Goal: Task Accomplishment & Management: Complete application form

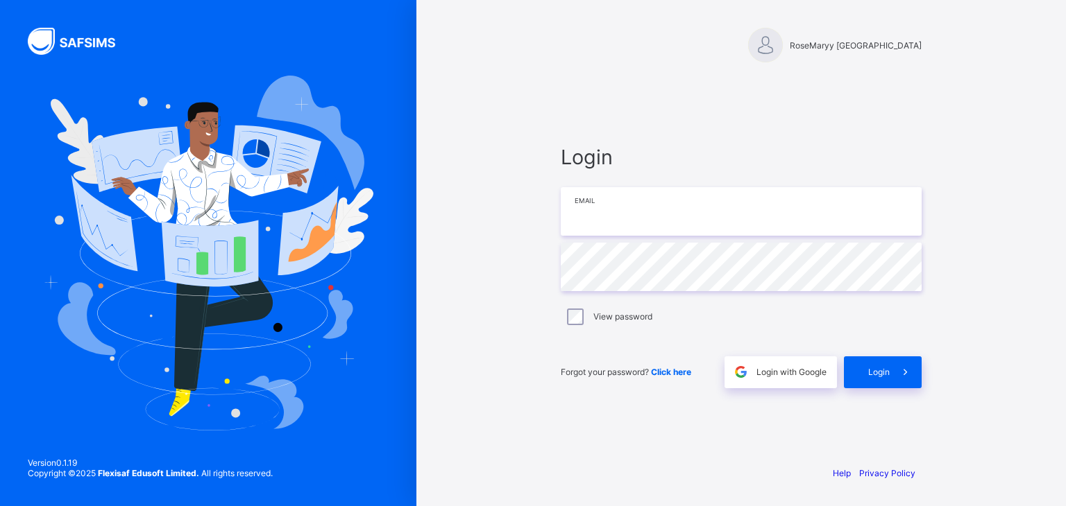
click at [601, 217] on input "email" at bounding box center [741, 211] width 361 height 49
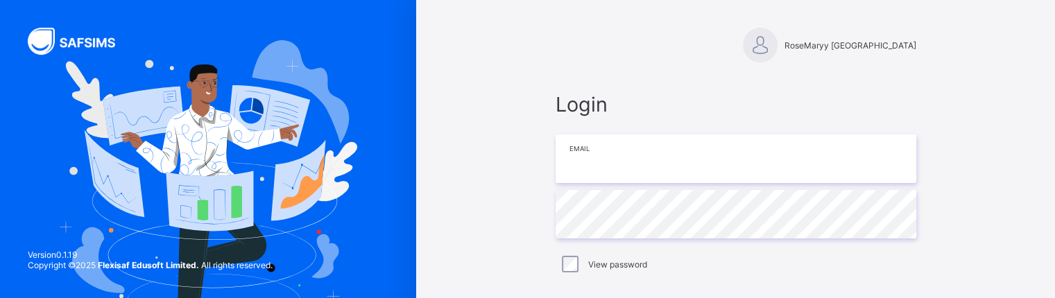
click at [611, 162] on input "email" at bounding box center [736, 159] width 361 height 49
click at [580, 162] on input "email" at bounding box center [736, 159] width 361 height 49
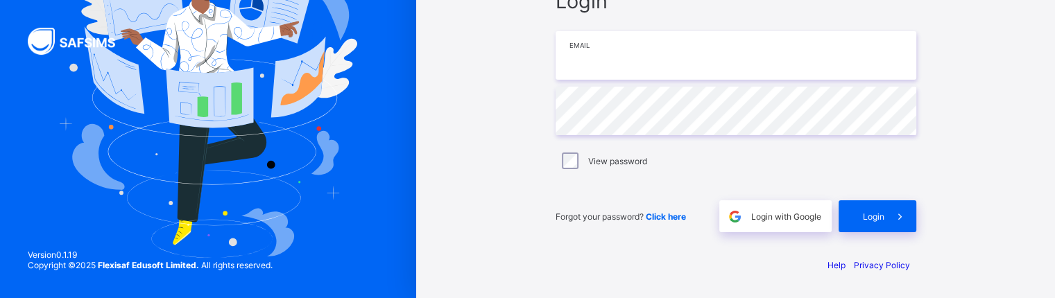
click at [613, 62] on input "email" at bounding box center [736, 55] width 361 height 49
type input "**********"
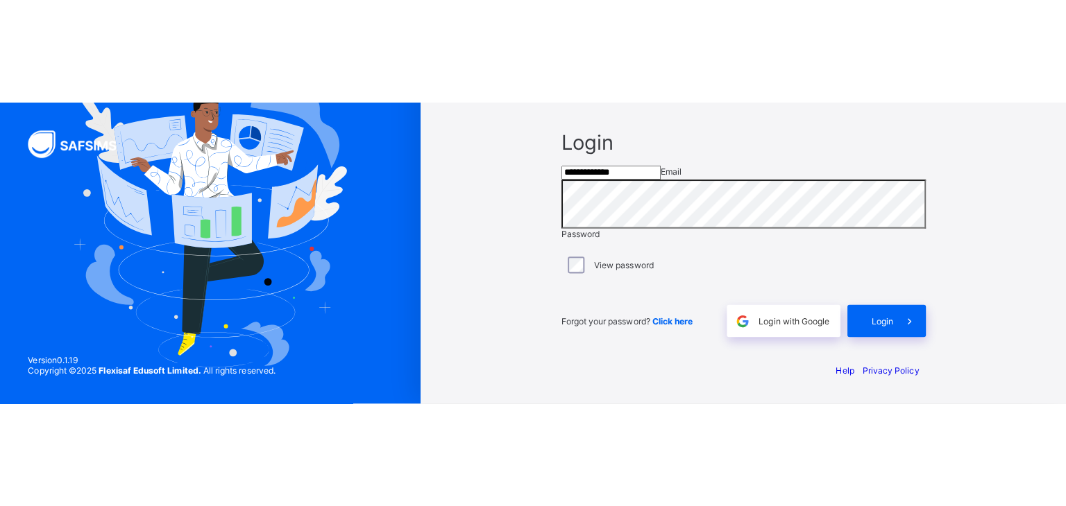
scroll to position [0, 0]
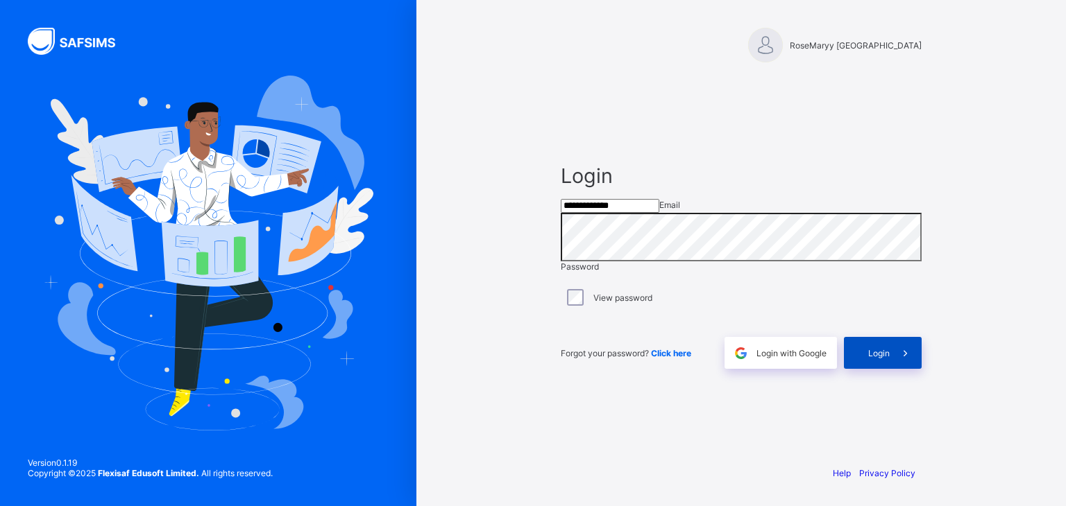
click at [918, 368] on span at bounding box center [905, 353] width 32 height 32
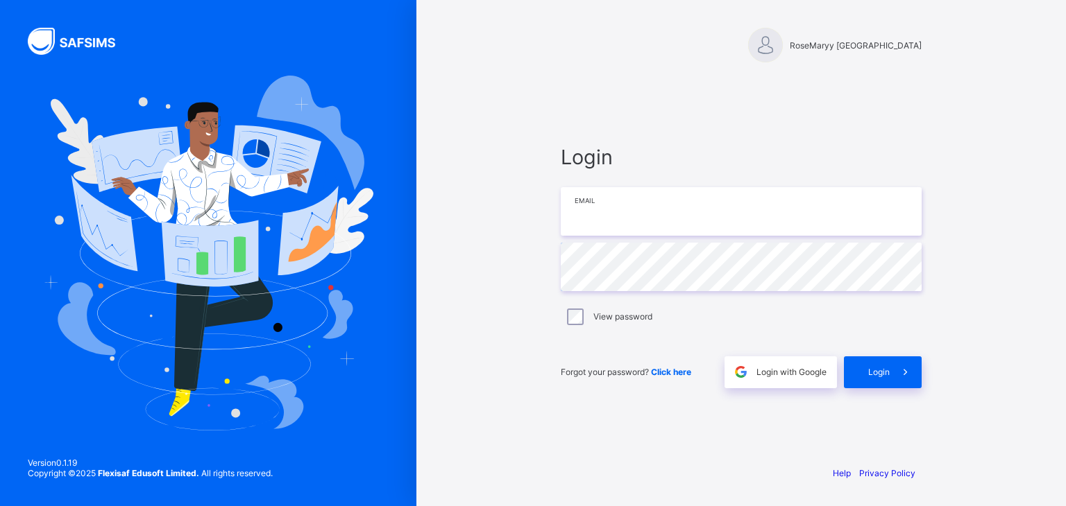
click at [602, 206] on input "email" at bounding box center [741, 211] width 361 height 49
type input "**********"
click at [878, 377] on span "Login" at bounding box center [879, 372] width 22 height 10
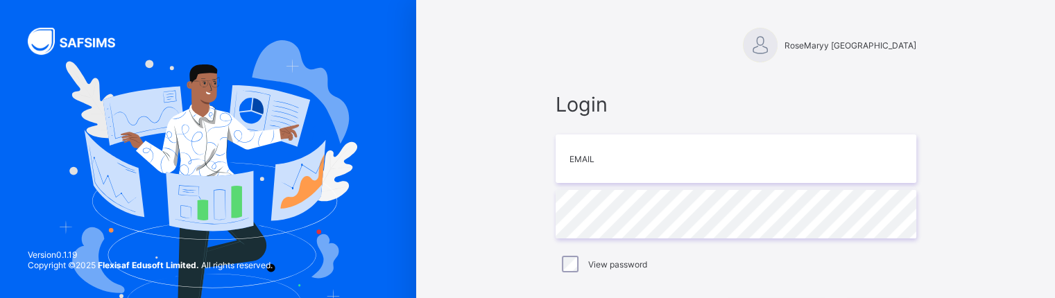
click at [486, 176] on div "RoseMaryy Matric Higher Secondary School Login Email Password View password For…" at bounding box center [735, 201] width 639 height 402
click at [479, 146] on div "RoseMaaryHigherSecondarySchool Login Email Password View password Forgot your p…" at bounding box center [735, 201] width 639 height 402
click at [573, 165] on input "email" at bounding box center [736, 159] width 361 height 49
type input "**********"
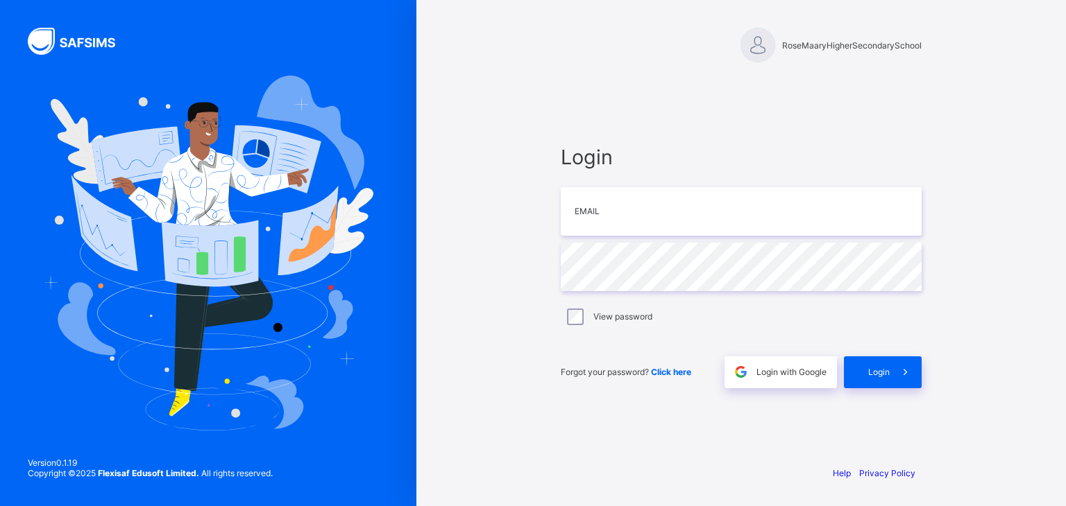
type input "**********"
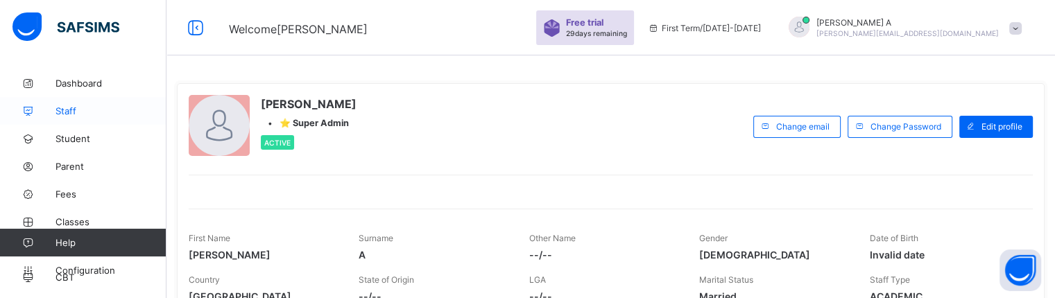
click at [89, 108] on span "Staff" at bounding box center [110, 110] width 111 height 11
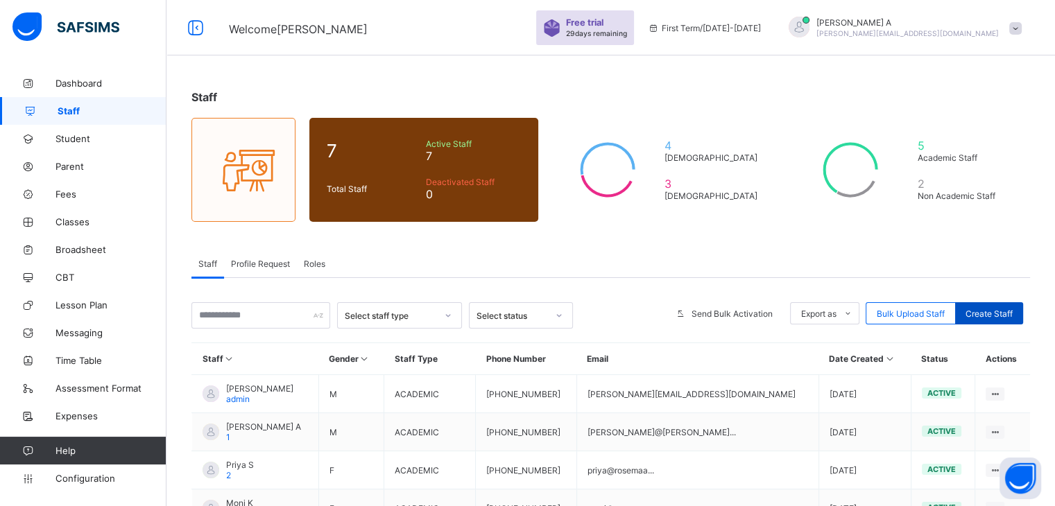
click at [1009, 314] on span "Create Staff" at bounding box center [989, 314] width 47 height 10
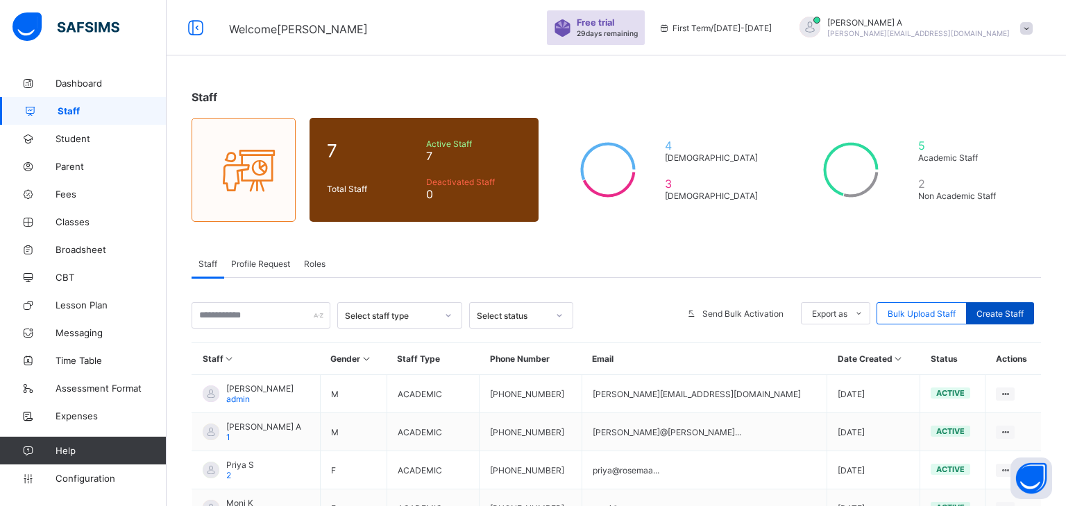
select select "**"
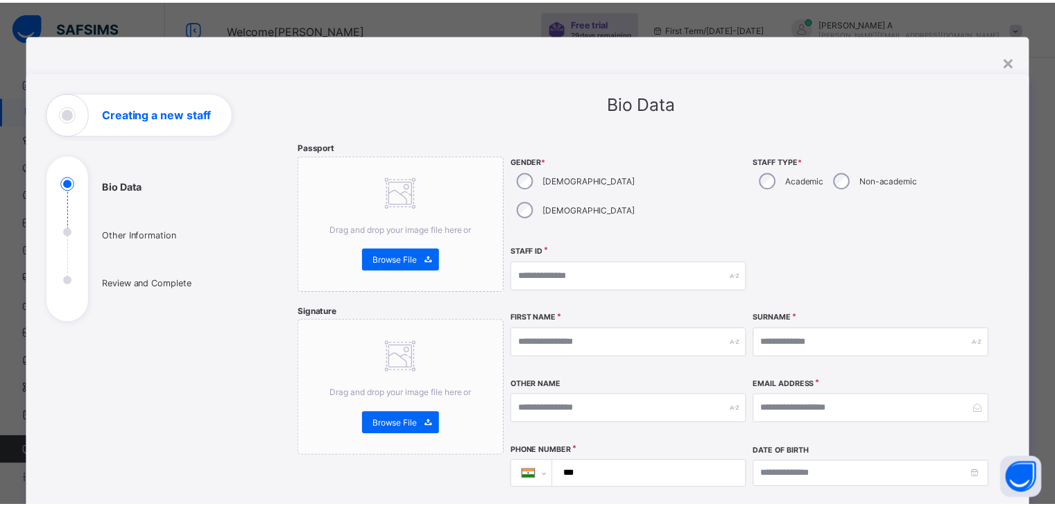
scroll to position [443, 0]
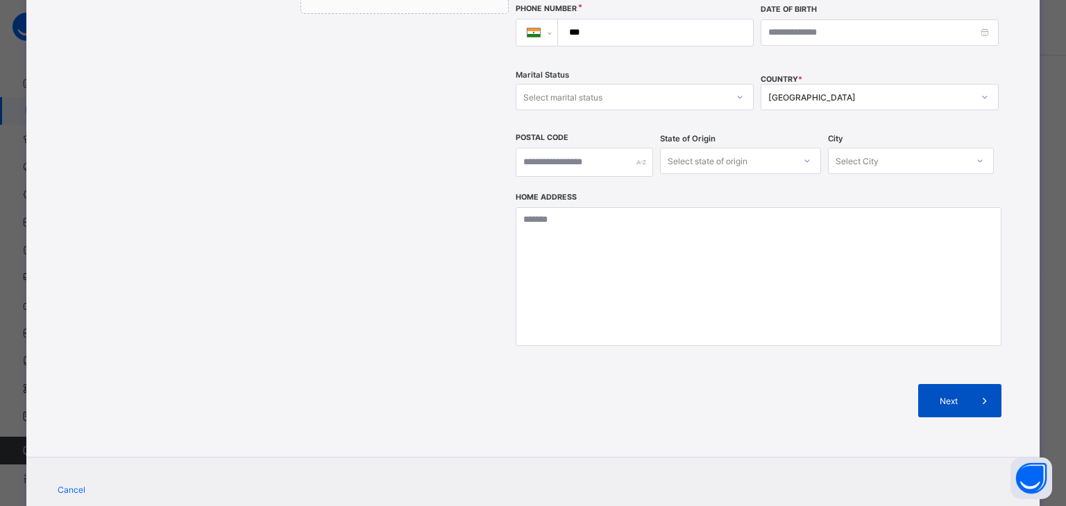
click at [949, 396] on span "Next" at bounding box center [948, 401] width 40 height 10
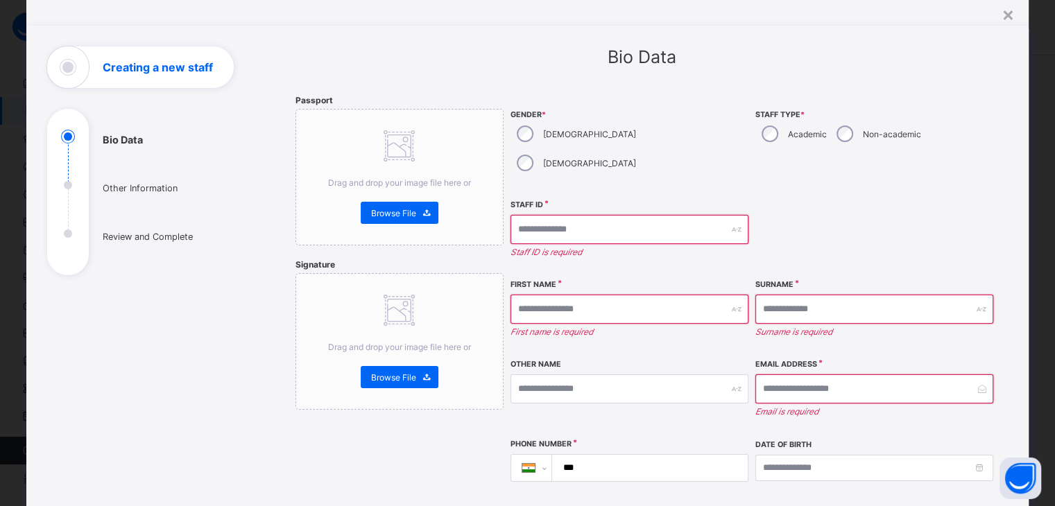
scroll to position [24, 0]
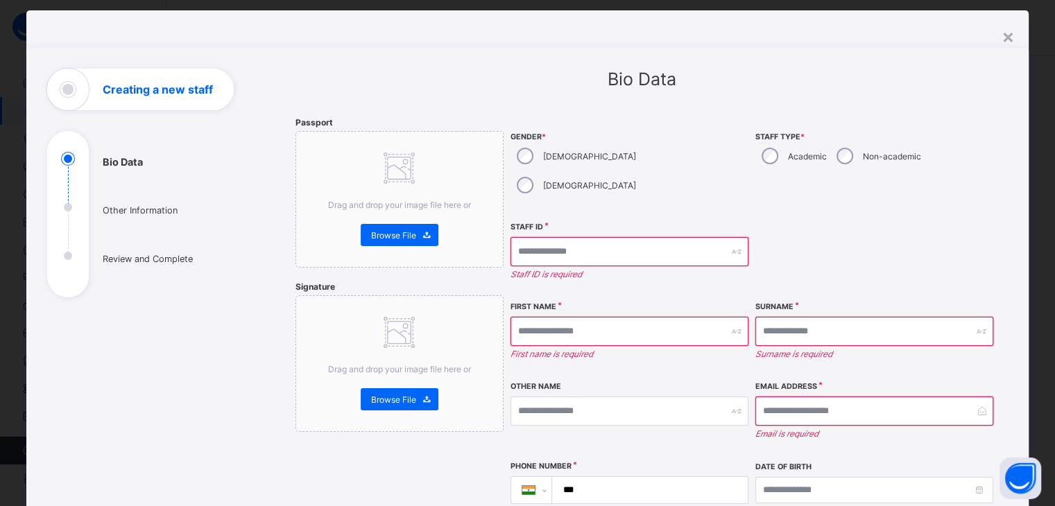
click at [849, 163] on div "Non-academic" at bounding box center [877, 156] width 94 height 29
click at [622, 237] on input "text" at bounding box center [630, 251] width 238 height 29
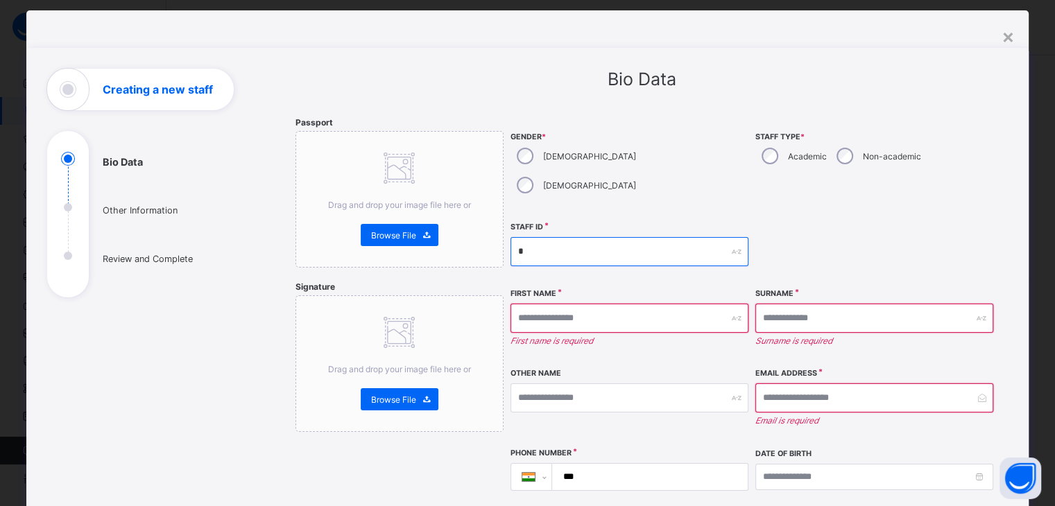
type input "*"
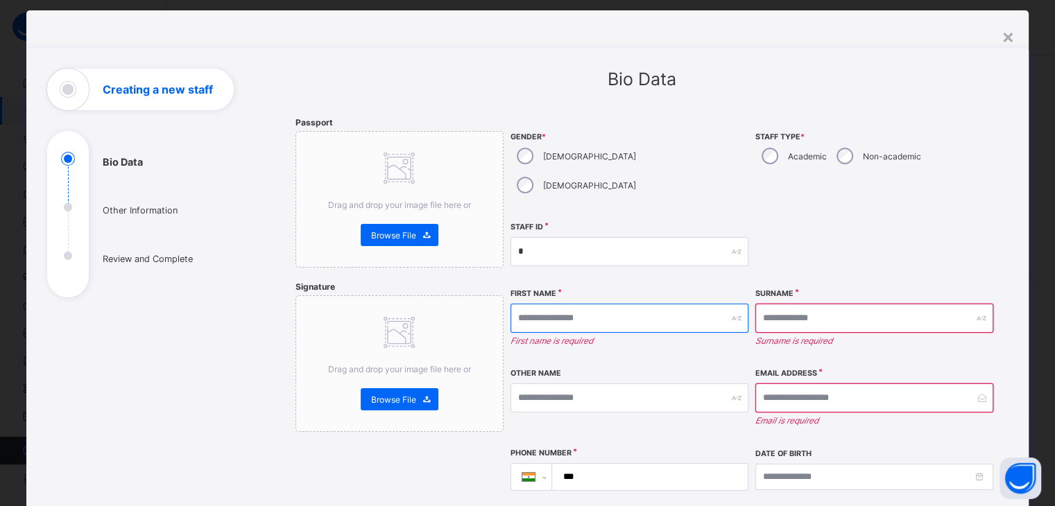
click at [593, 304] on input "text" at bounding box center [630, 318] width 238 height 29
type input "*******"
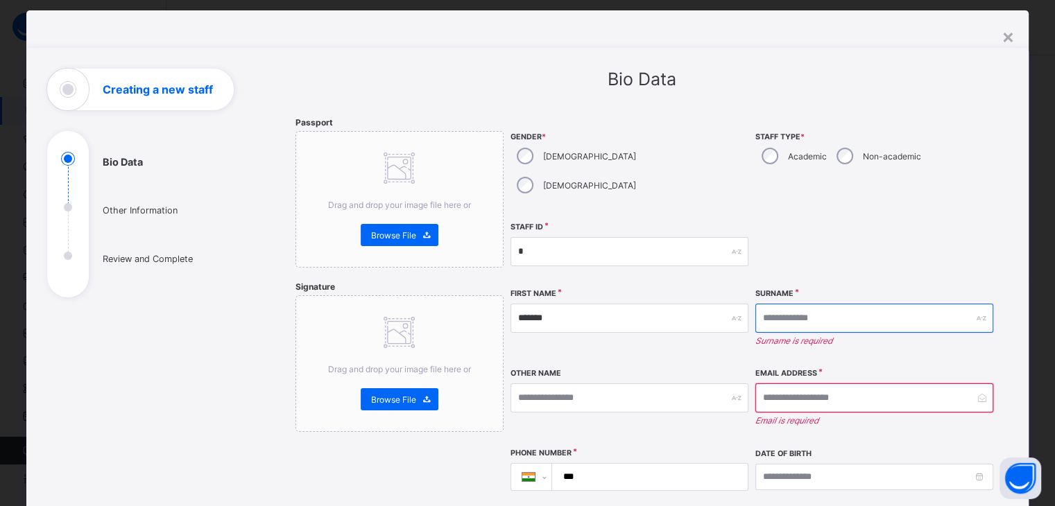
click at [788, 304] on input "text" at bounding box center [874, 318] width 238 height 29
type input "*"
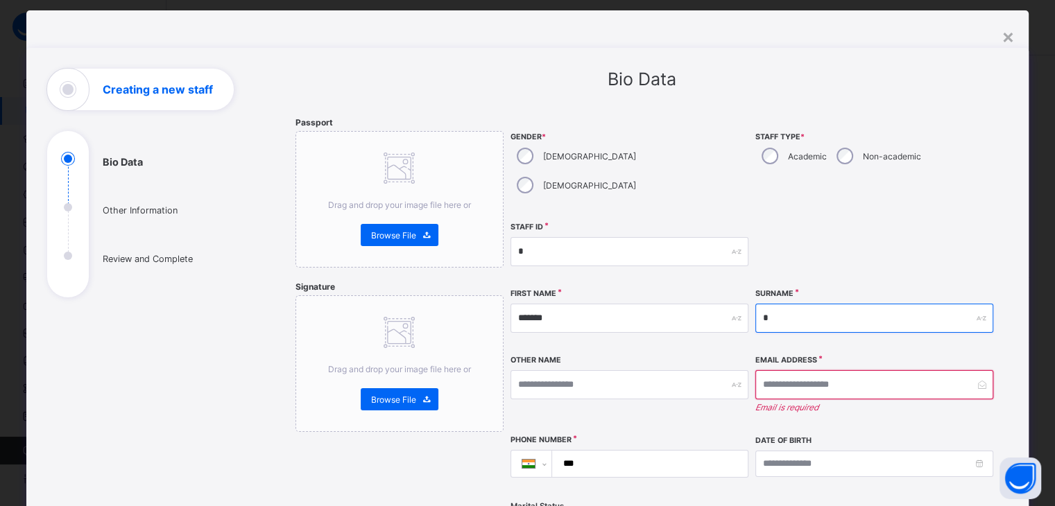
type input "*"
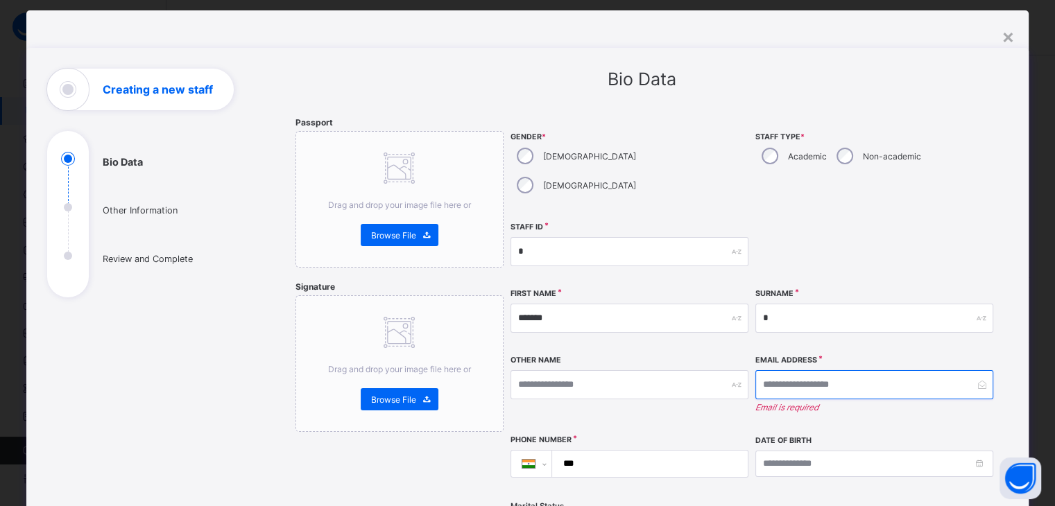
click at [792, 370] on input "email" at bounding box center [874, 384] width 238 height 29
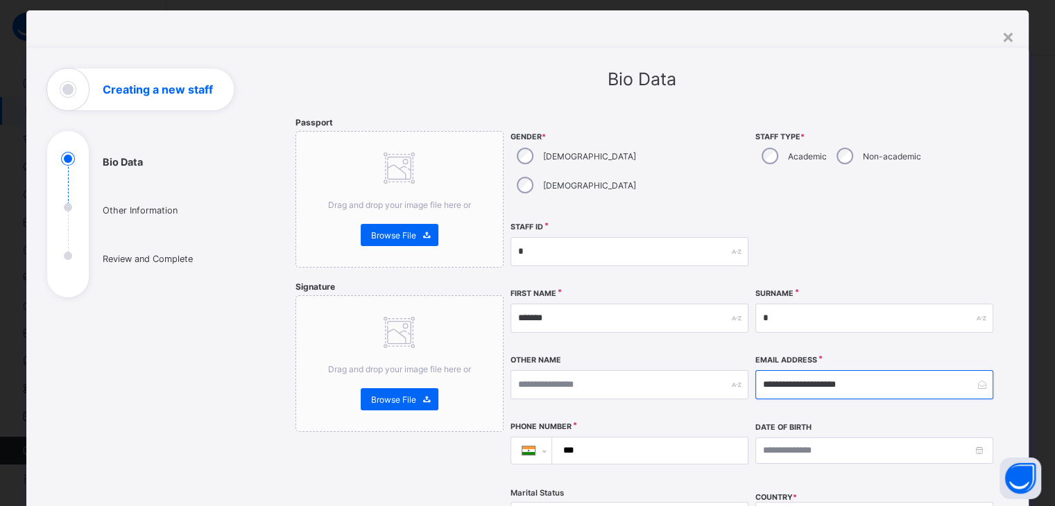
type input "**********"
click at [591, 438] on input "***" at bounding box center [647, 451] width 184 height 26
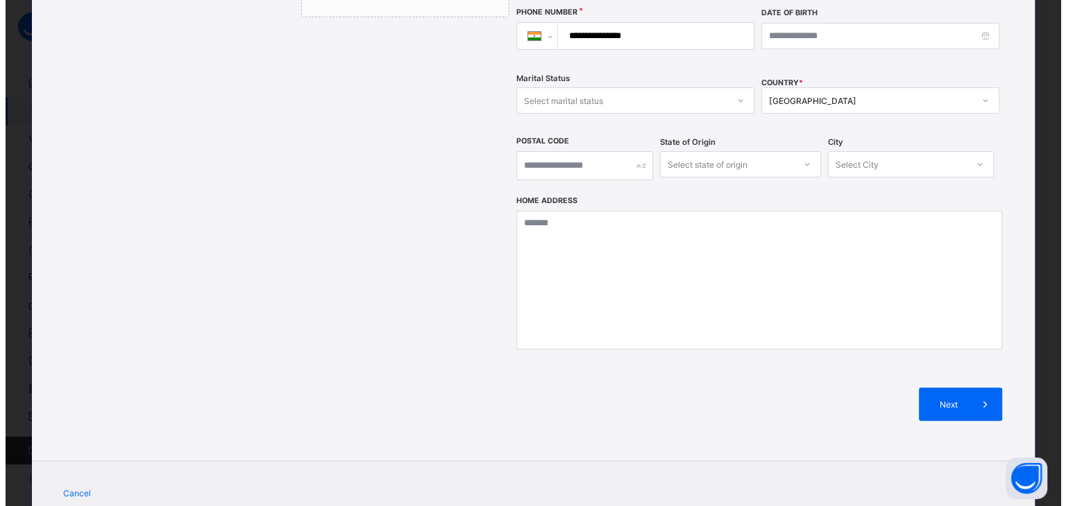
scroll to position [219, 0]
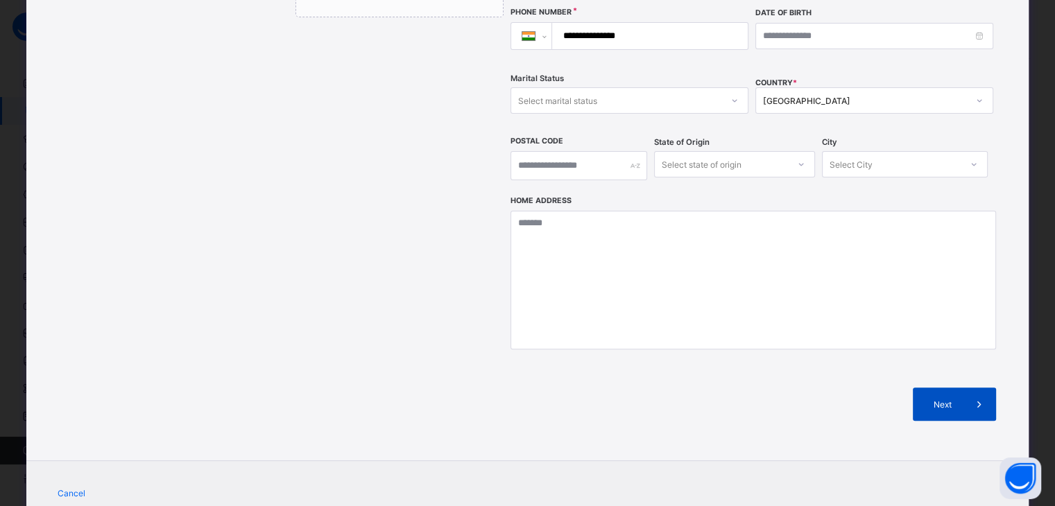
type input "**********"
click at [951, 400] on span "Next" at bounding box center [943, 405] width 40 height 10
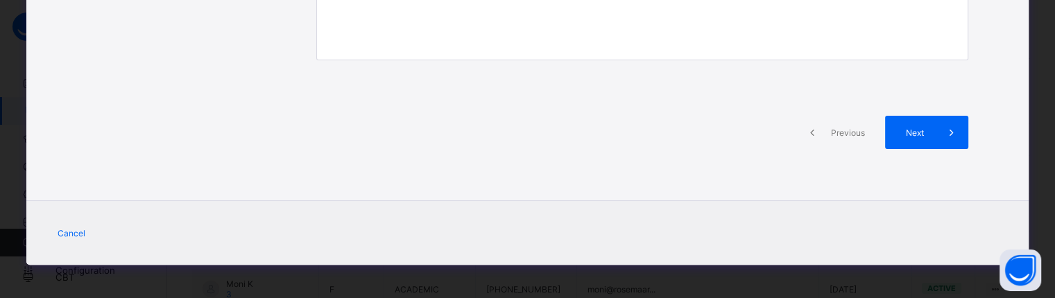
scroll to position [0, 0]
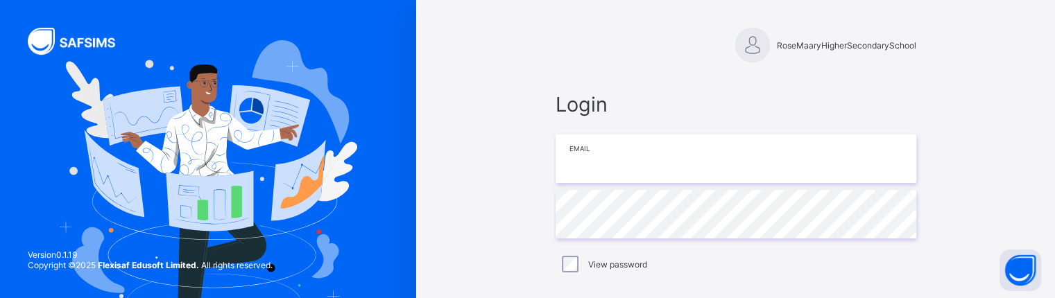
click at [785, 159] on input "email" at bounding box center [736, 159] width 361 height 49
type input "**********"
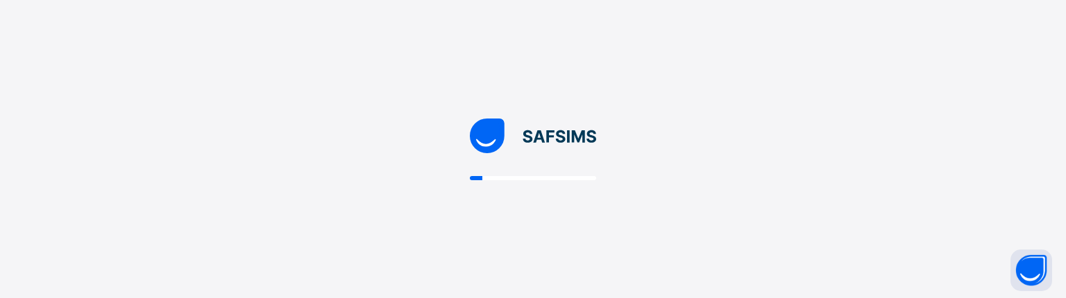
click at [977, 223] on div at bounding box center [533, 149] width 1066 height 298
select select "**"
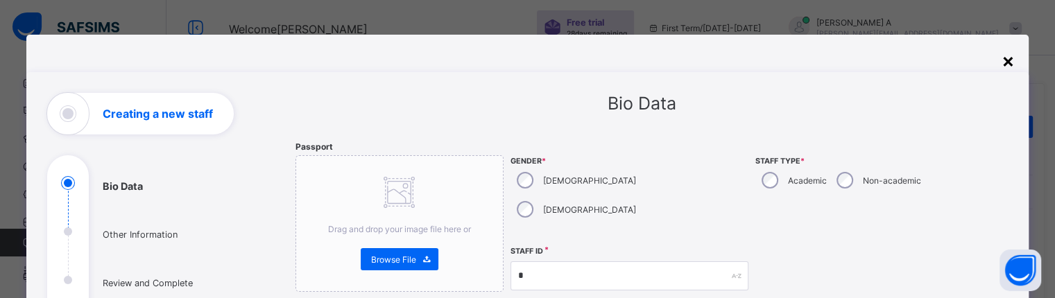
click at [1010, 62] on div "×" at bounding box center [1008, 61] width 13 height 24
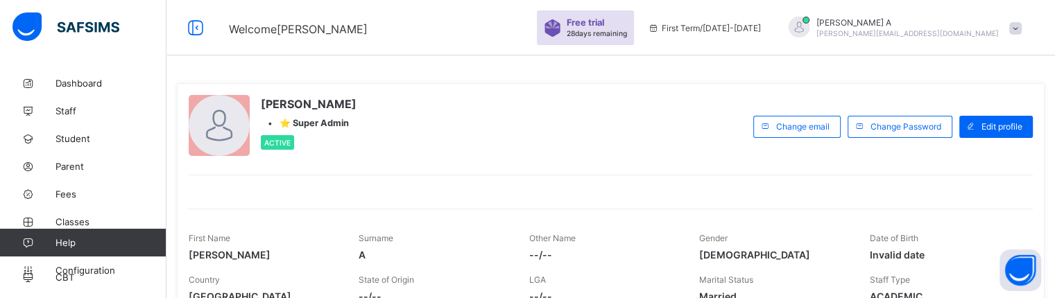
click at [1022, 31] on span at bounding box center [1015, 28] width 12 height 12
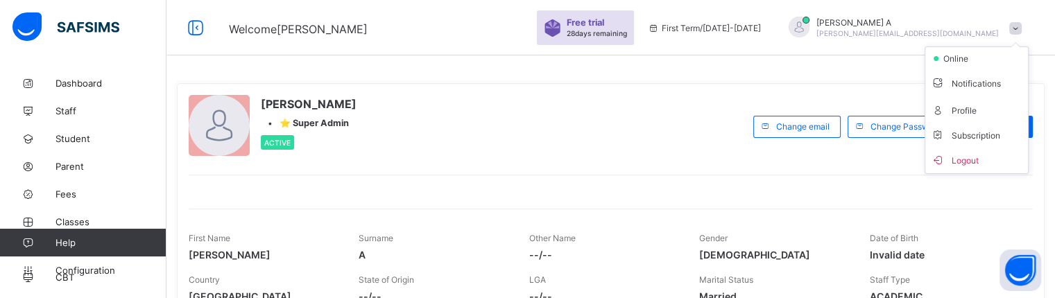
click at [1022, 31] on span at bounding box center [1015, 28] width 12 height 12
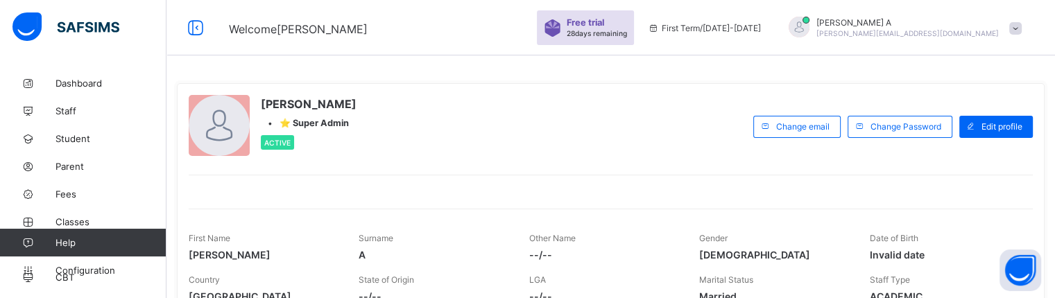
click at [966, 21] on span "[PERSON_NAME]" at bounding box center [908, 22] width 182 height 10
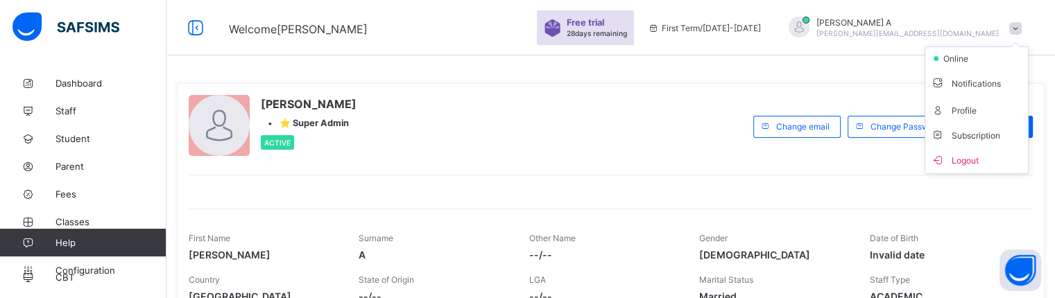
click at [966, 21] on span "[PERSON_NAME]" at bounding box center [908, 22] width 182 height 10
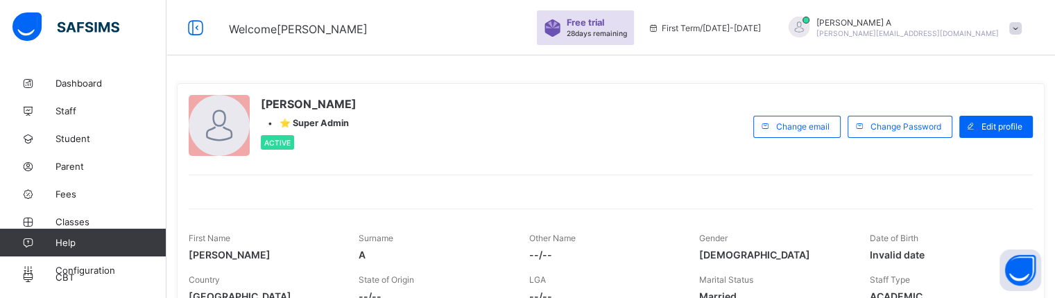
click at [810, 31] on div at bounding box center [799, 27] width 21 height 21
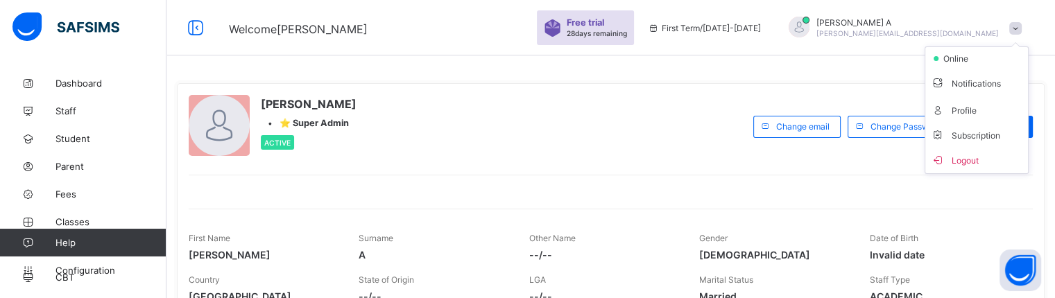
click at [810, 31] on div at bounding box center [799, 27] width 21 height 21
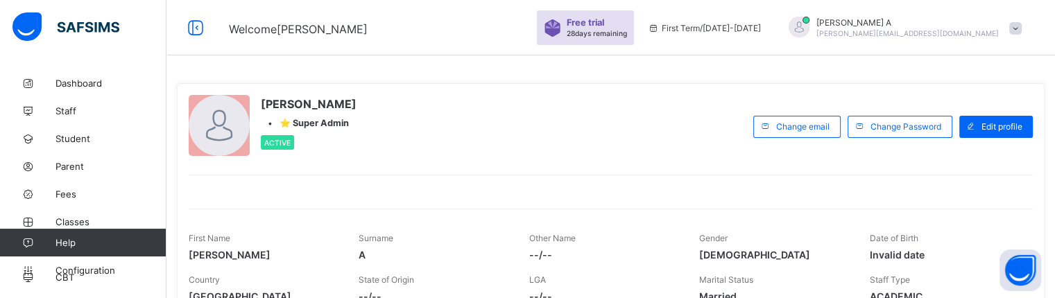
click at [810, 27] on div at bounding box center [799, 27] width 21 height 21
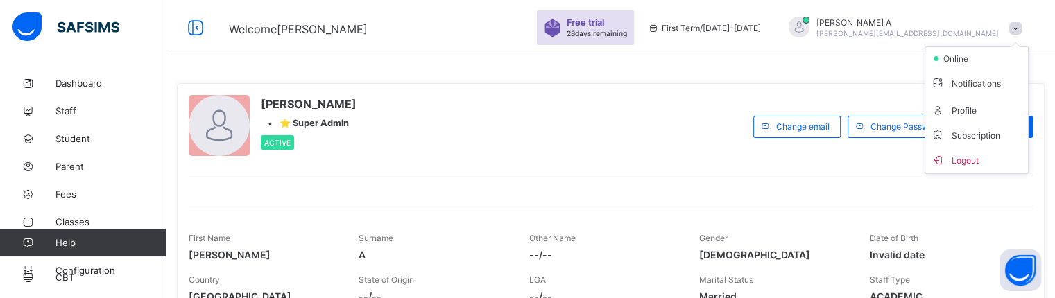
click at [810, 27] on div at bounding box center [799, 27] width 21 height 21
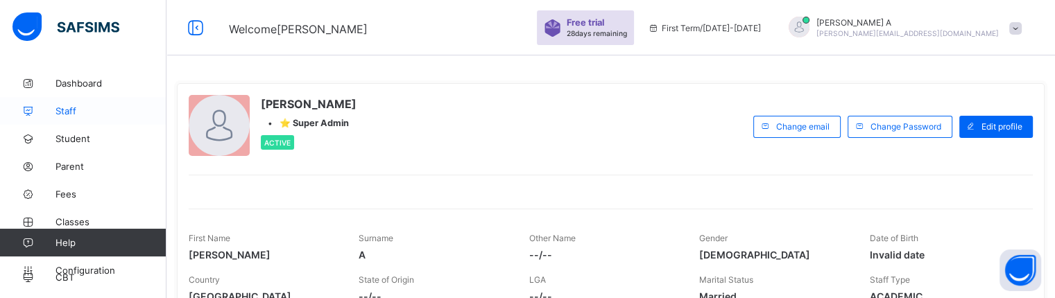
click at [103, 121] on link "Staff" at bounding box center [83, 111] width 166 height 28
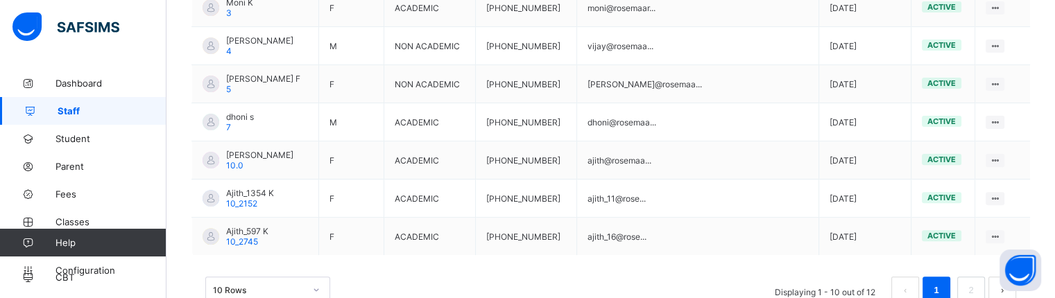
scroll to position [542, 0]
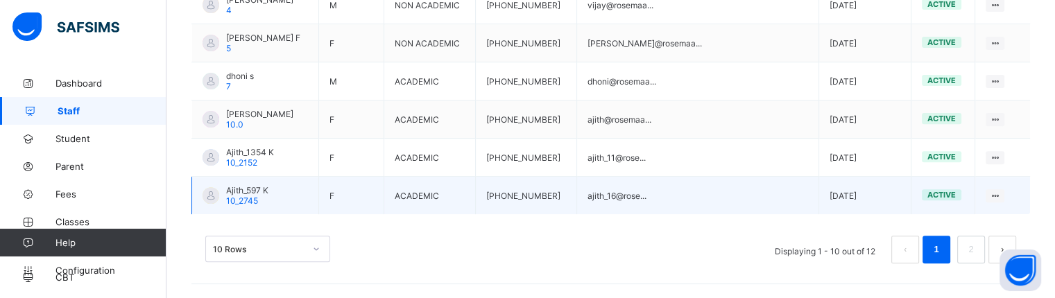
click at [247, 203] on span "10_2745" at bounding box center [242, 201] width 32 height 10
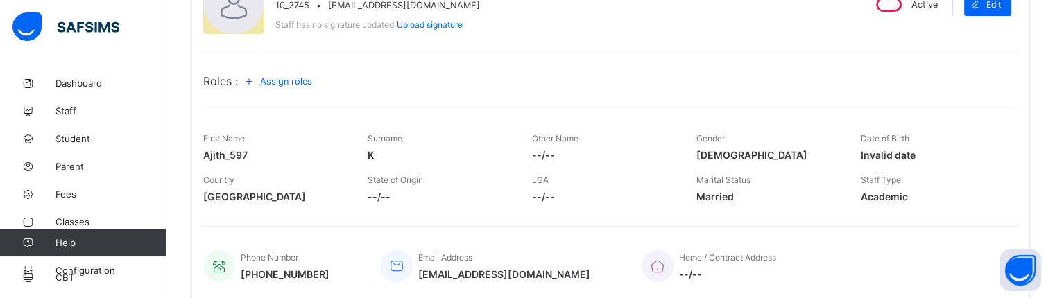
scroll to position [156, 0]
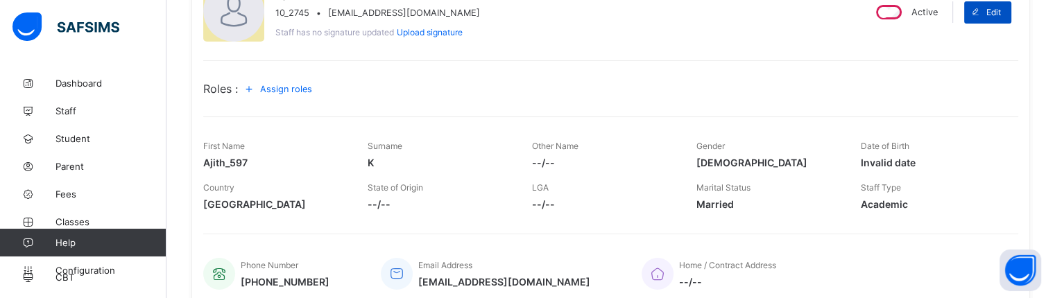
click at [981, 10] on icon at bounding box center [976, 12] width 10 height 9
select select "**"
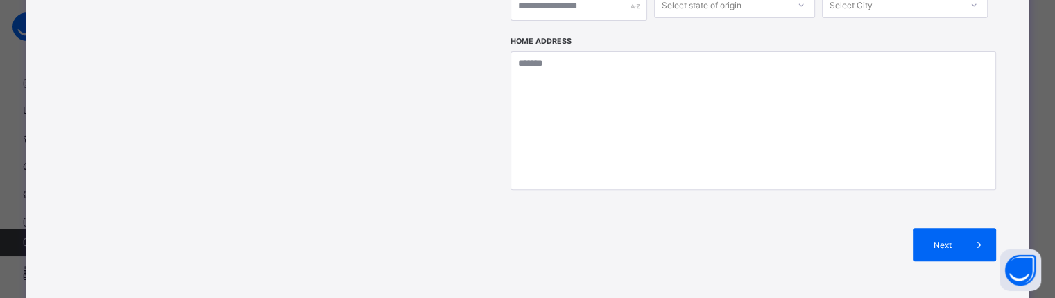
scroll to position [604, 0]
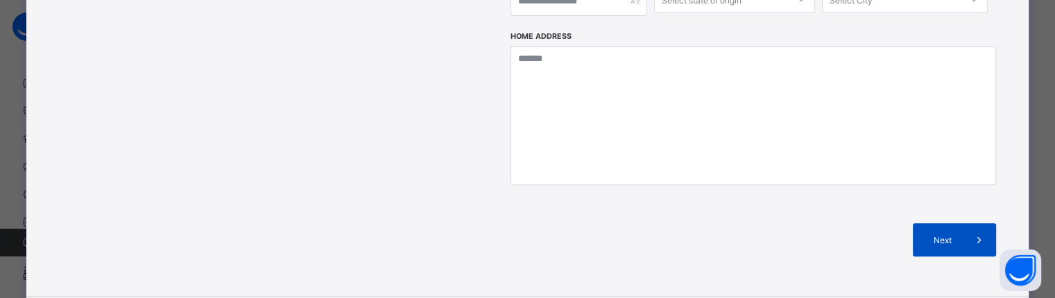
click at [931, 223] on div "Next" at bounding box center [954, 239] width 83 height 33
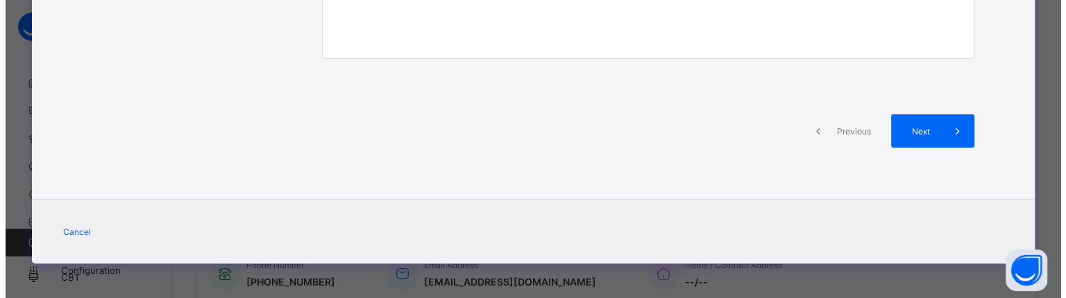
scroll to position [423, 0]
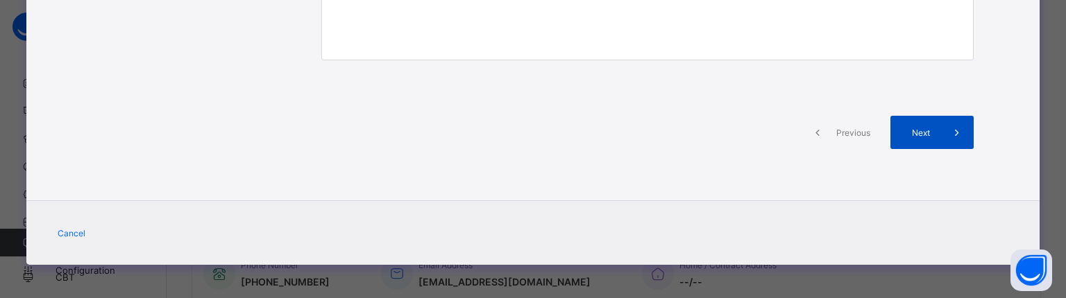
click at [931, 138] on div "Next" at bounding box center [931, 132] width 83 height 33
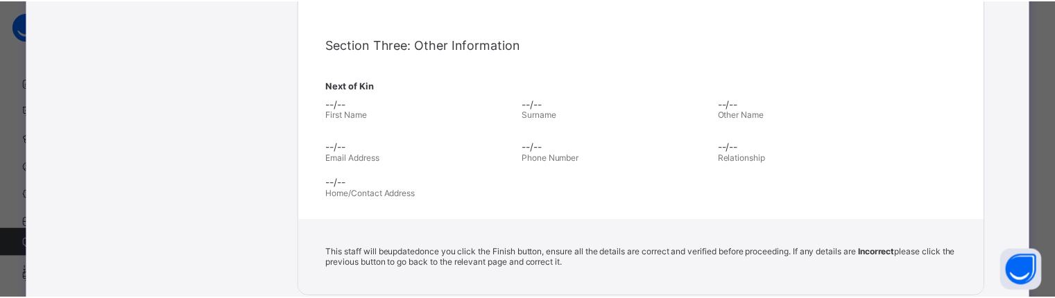
scroll to position [604, 0]
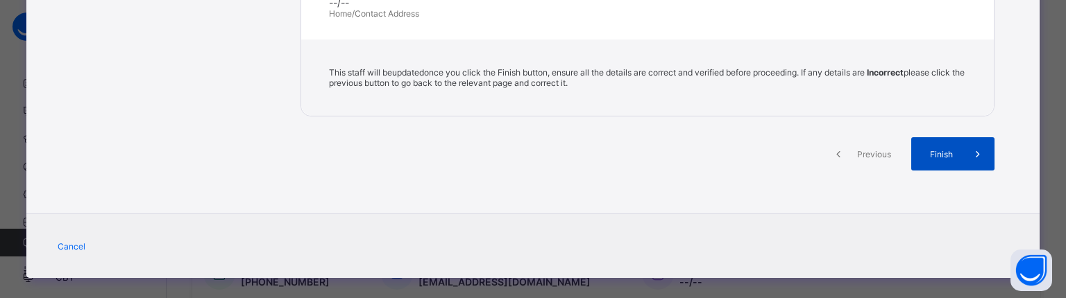
click at [947, 157] on span "Finish" at bounding box center [941, 154] width 40 height 10
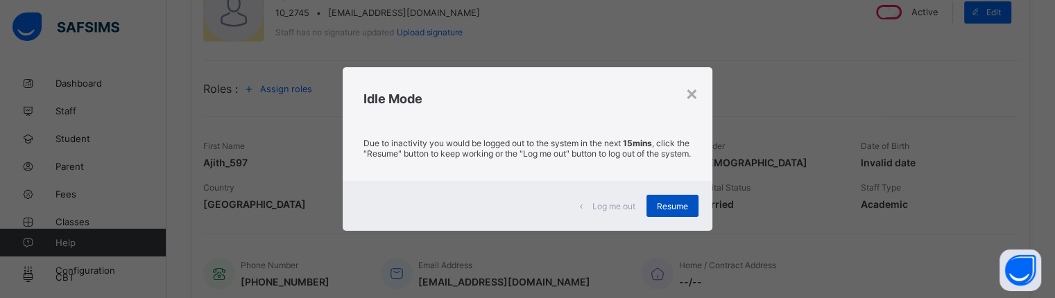
click at [684, 223] on div "Log me out Resume" at bounding box center [527, 206] width 369 height 50
click at [677, 217] on div "Resume" at bounding box center [673, 206] width 52 height 22
